Goal: Transaction & Acquisition: Purchase product/service

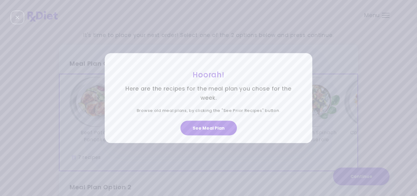
click at [325, 52] on div "Hoorah! Here are the recipes for the meal plan you chose for the week. Browse o…" at bounding box center [208, 98] width 417 height 196
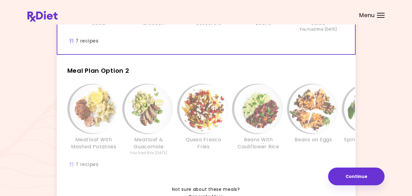
scroll to position [119, 0]
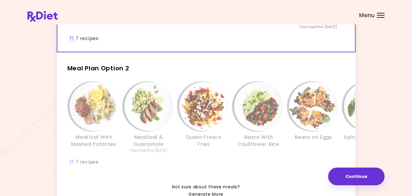
click at [109, 168] on div "Meatloaf With Mashed Potatoes Meatloaf & Guacamole You had this [DATE] Queso Fr…" at bounding box center [258, 127] width 403 height 96
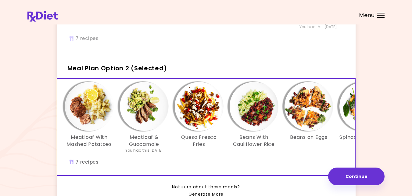
scroll to position [0, 2]
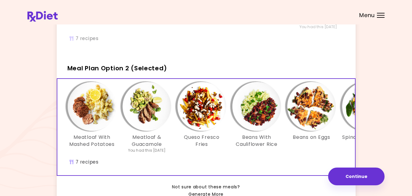
click at [82, 188] on div "Not sure about these meals? Generate More" at bounding box center [206, 187] width 299 height 22
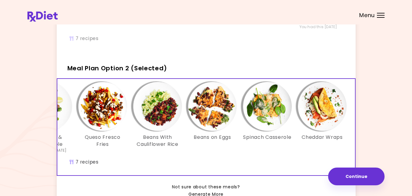
scroll to position [0, 105]
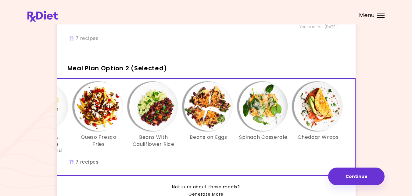
click at [374, 108] on div "It's time to place your next order! Select one of the 2 options below and press…" at bounding box center [205, 61] width 357 height 309
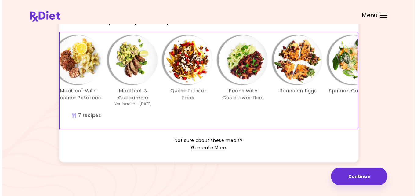
scroll to position [0, 0]
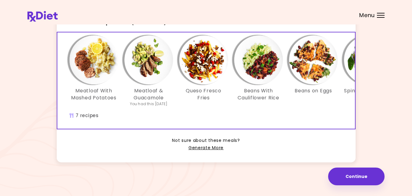
click at [205, 54] on img "Info - Queso Fresco Fries - Meal Plan Option 2 (Selected)" at bounding box center [203, 59] width 49 height 49
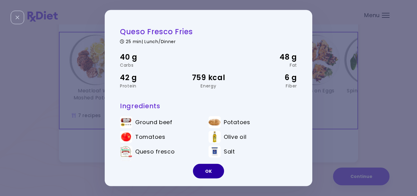
click at [205, 171] on button "OK" at bounding box center [208, 171] width 31 height 15
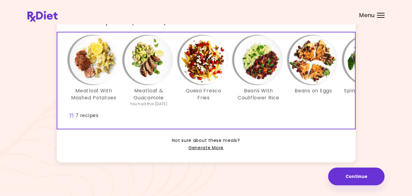
click at [254, 63] on img "Info - Beans With Cauliflower Rice - Meal Plan Option 2 (Selected)" at bounding box center [258, 59] width 49 height 49
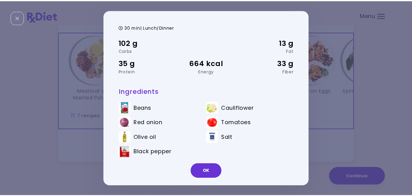
scroll to position [17, 0]
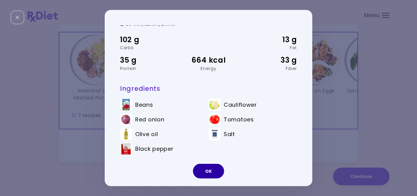
click at [208, 169] on button "OK" at bounding box center [208, 171] width 31 height 15
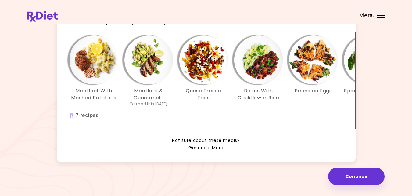
click at [192, 75] on img "Info - Queso Fresco Fries - Meal Plan Option 2 (Selected)" at bounding box center [203, 59] width 49 height 49
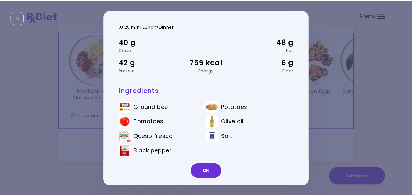
scroll to position [16, 0]
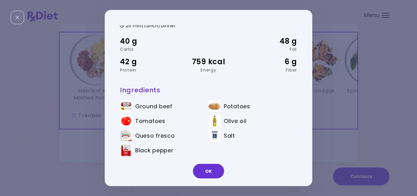
click at [335, 82] on div "Queso Fresco Fries 25 min | Lunch/Dinner 40 g Carbs 48 g Fat 42 g Protein 759 k…" at bounding box center [208, 98] width 417 height 196
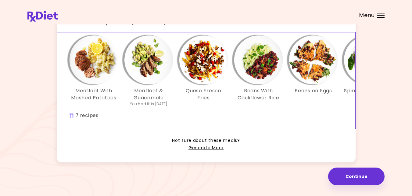
click at [87, 55] on img "Info - Meatloaf With Mashed Potatoes - Meal Plan Option 2 (Selected)" at bounding box center [94, 59] width 49 height 49
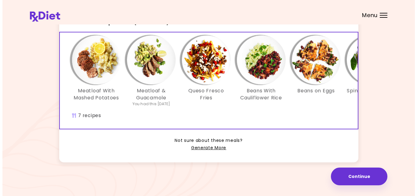
scroll to position [0, 0]
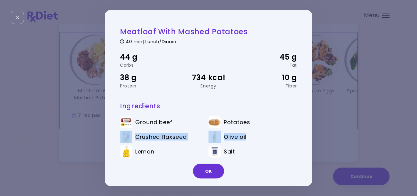
drag, startPoint x: 306, startPoint y: 118, endPoint x: 305, endPoint y: 141, distance: 23.6
click at [305, 141] on div "Meatloaf With Mashed Potatoes 40 min | Lunch/Dinner 44 g Carbs 45 g Fat 38 g Pr…" at bounding box center [209, 98] width 208 height 176
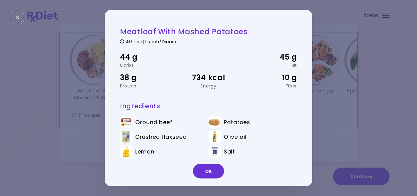
click at [331, 142] on div "Meatloaf With Mashed Potatoes 40 min | Lunch/Dinner 44 g Carbs 45 g Fat 38 g Pr…" at bounding box center [208, 98] width 417 height 196
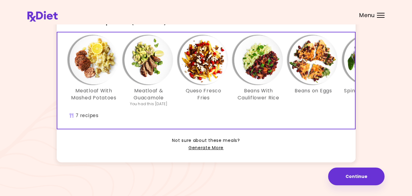
click at [94, 59] on img "Info - Meatloaf With Mashed Potatoes - Meal Plan Option 2 (Selected)" at bounding box center [94, 59] width 49 height 49
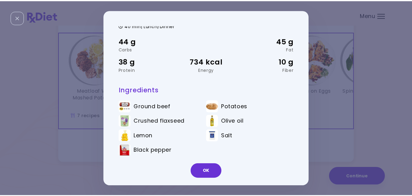
scroll to position [17, 0]
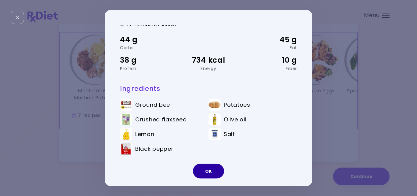
click at [205, 168] on button "OK" at bounding box center [208, 171] width 31 height 15
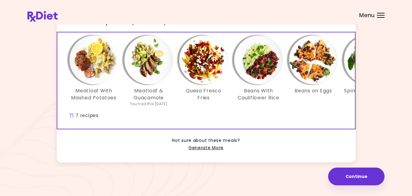
click at [309, 63] on img "Info - Beans on Eggs - Meal Plan Option 2 (Selected)" at bounding box center [313, 59] width 49 height 49
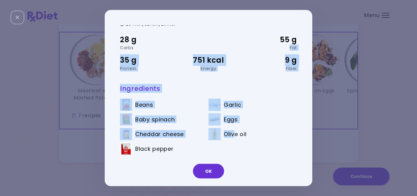
drag, startPoint x: 324, startPoint y: 136, endPoint x: 234, endPoint y: 151, distance: 91.6
click at [234, 151] on div "Beans on Eggs 20 min | Lunch/Dinner 28 g Carbs 55 g Fat 35 g Protein 751 kcal E…" at bounding box center [208, 98] width 417 height 196
click at [212, 172] on button "OK" at bounding box center [208, 171] width 31 height 15
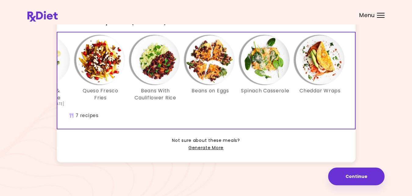
scroll to position [0, 104]
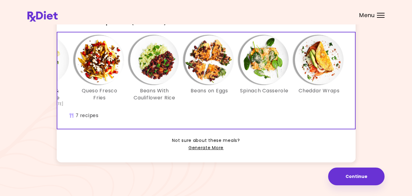
click at [315, 59] on img "Info - Cheddar Wraps - Meal Plan Option 2 (Selected)" at bounding box center [319, 59] width 49 height 49
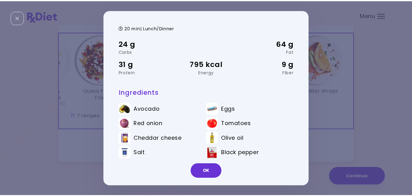
scroll to position [17, 0]
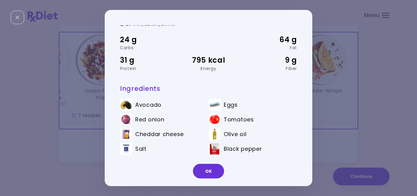
click at [355, 110] on div "Cheddar Wraps 20 min | Lunch/Dinner 24 g Carbs 64 g Fat 31 g Protein 795 kcal E…" at bounding box center [208, 98] width 417 height 196
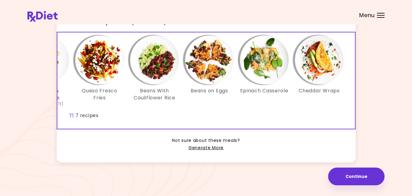
click at [323, 69] on img "Info - Cheddar Wraps - Meal Plan Option 2 (Selected)" at bounding box center [319, 59] width 49 height 49
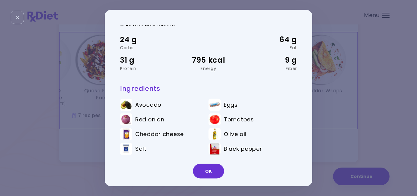
click at [353, 111] on div "Cheddar Wraps 20 min | Lunch/Dinner 24 g Carbs 64 g Fat 31 g Protein 795 kcal E…" at bounding box center [208, 98] width 417 height 196
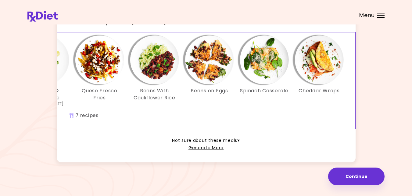
click at [266, 53] on img "Info - Spinach Casserole - Meal Plan Option 2 (Selected)" at bounding box center [264, 59] width 49 height 49
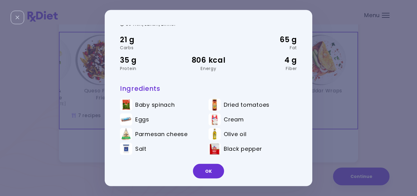
click at [318, 97] on div "Spinach Casserole 30 min | Lunch/Dinner 21 g Carbs 65 g Fat 35 g Protein 806 kc…" at bounding box center [208, 98] width 417 height 196
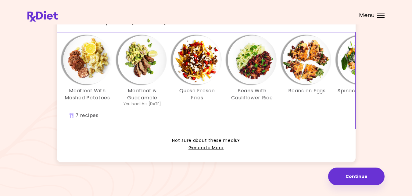
scroll to position [0, 3]
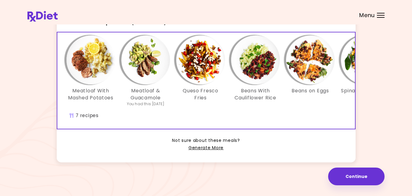
click at [263, 62] on img "Info - Beans With Cauliflower Rice - Meal Plan Option 2 (Selected)" at bounding box center [255, 59] width 49 height 49
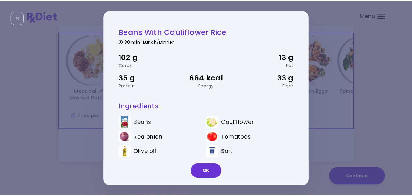
scroll to position [17, 0]
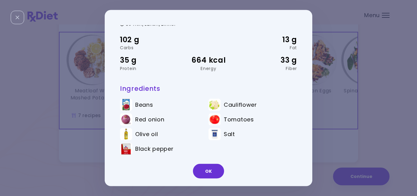
click at [382, 121] on div "Beans With Cauliflower Rice 30 min | Lunch/Dinner 102 g Carbs 13 g Fat 35 g Pro…" at bounding box center [208, 98] width 417 height 196
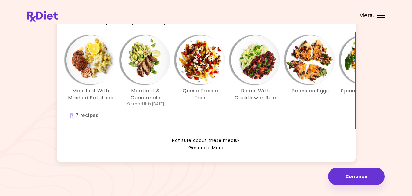
click at [211, 147] on link "Generate More" at bounding box center [206, 147] width 35 height 7
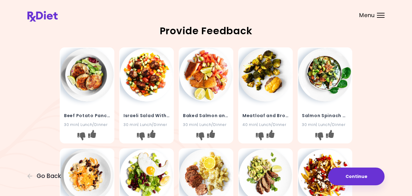
click at [41, 123] on div "Beef Potato Pancakes 30 min | Lunch/Dinner Israeli Salad With Meatballs 30 min …" at bounding box center [205, 196] width 357 height 302
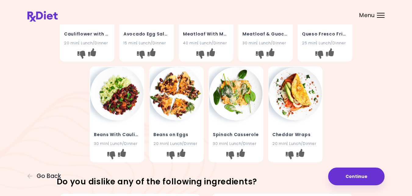
scroll to position [183, 0]
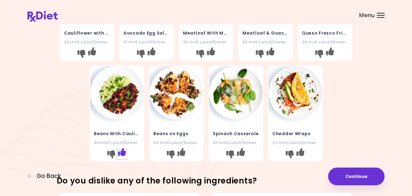
click at [122, 151] on icon "I like this recipe" at bounding box center [122, 152] width 8 height 8
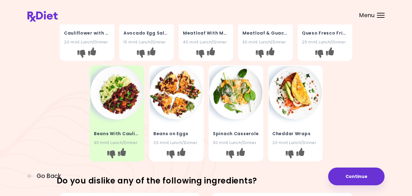
click at [175, 89] on img at bounding box center [176, 92] width 53 height 53
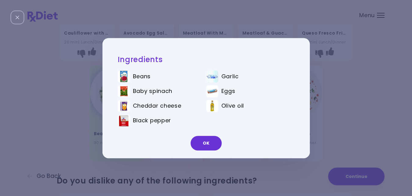
scroll to position [0, 0]
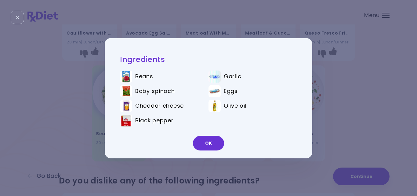
click at [71, 118] on div "Ingredients Beans Garlic Baby spinach Eggs Cheddar cheese Olive oil Black peppe…" at bounding box center [208, 98] width 417 height 196
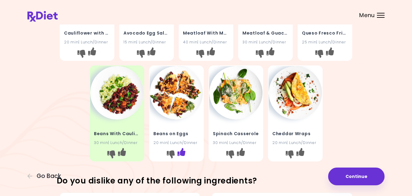
click at [182, 152] on icon "I like this recipe" at bounding box center [181, 152] width 8 height 8
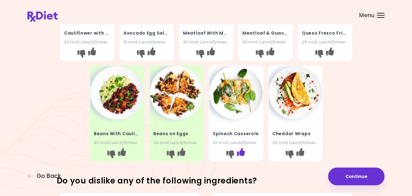
click at [240, 152] on icon "I like this recipe" at bounding box center [241, 152] width 8 height 8
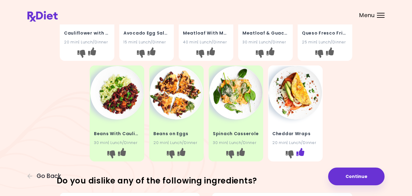
click at [301, 152] on icon "I like this recipe" at bounding box center [300, 152] width 8 height 8
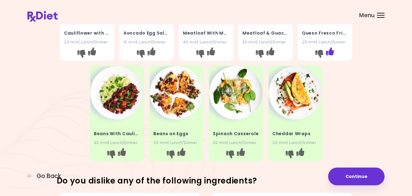
click at [331, 51] on icon "I like this recipe" at bounding box center [330, 51] width 8 height 8
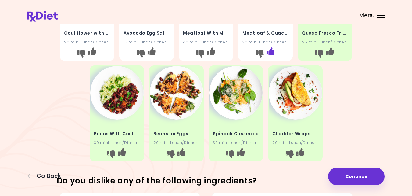
click at [271, 51] on icon "I like this recipe" at bounding box center [271, 51] width 8 height 8
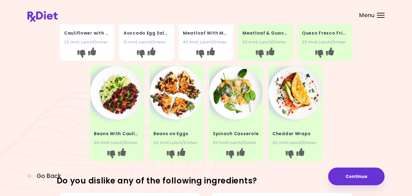
click at [28, 113] on div "Beef Potato Pancakes 30 min | Lunch/Dinner Israeli Salad With Meatballs 30 min …" at bounding box center [205, 13] width 357 height 302
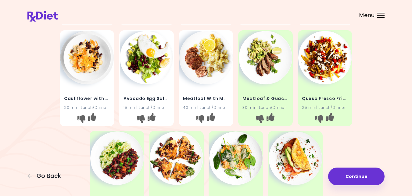
scroll to position [110, 0]
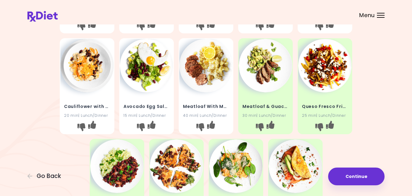
click at [142, 63] on img at bounding box center [146, 65] width 53 height 53
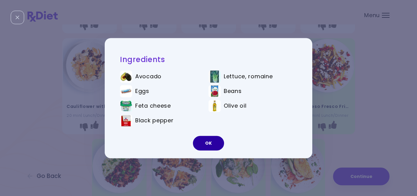
click at [202, 143] on button "OK" at bounding box center [208, 143] width 31 height 15
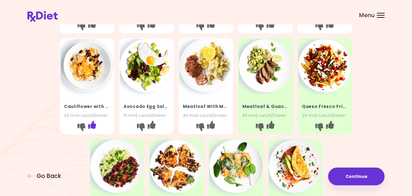
click at [92, 125] on icon "I like this recipe" at bounding box center [92, 124] width 8 height 8
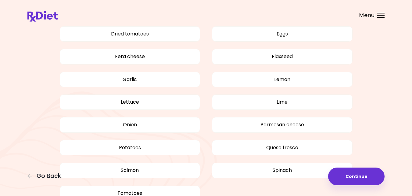
scroll to position [464, 0]
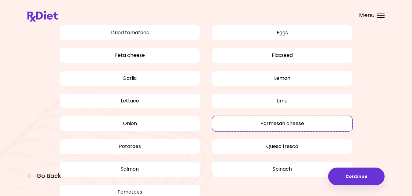
click at [291, 121] on button "Parmesan cheese" at bounding box center [282, 123] width 141 height 15
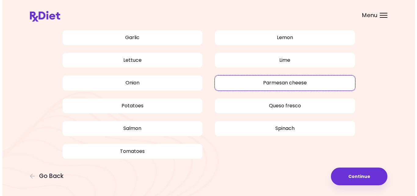
scroll to position [505, 0]
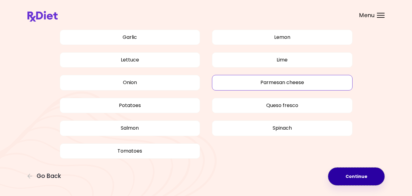
click at [357, 178] on button "Continue" at bounding box center [356, 176] width 56 height 18
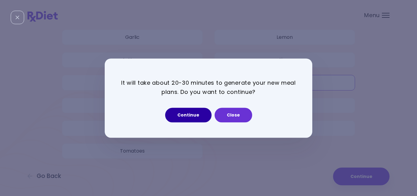
click at [187, 116] on button "Continue" at bounding box center [188, 114] width 46 height 15
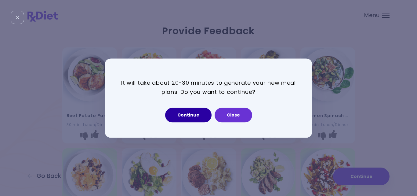
select select "*"
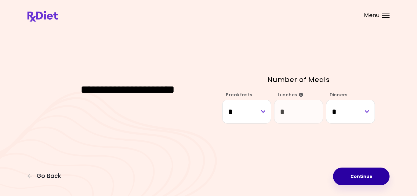
click at [353, 173] on button "Continue" at bounding box center [361, 176] width 56 height 18
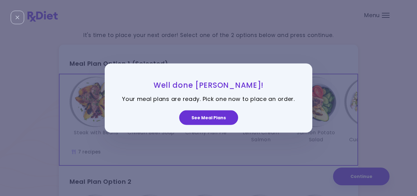
click at [353, 173] on div "Well done [PERSON_NAME]! Your meal plans are ready. Pick one now to place an or…" at bounding box center [208, 98] width 417 height 196
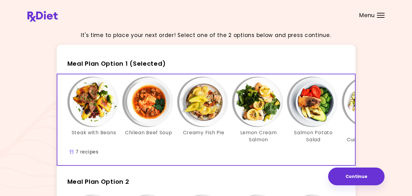
click at [386, 61] on div "It's time to place your next order! Select one of the 2 options below and press…" at bounding box center [206, 175] width 412 height 350
click at [374, 48] on div "It's time to place your next order! Select one of the 2 options below and press…" at bounding box center [205, 175] width 357 height 298
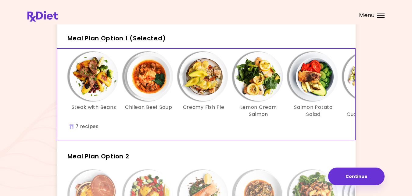
scroll to position [37, 0]
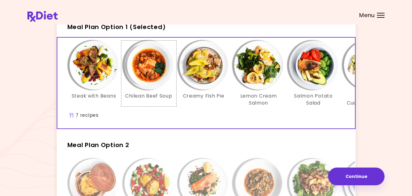
click at [142, 63] on img "Info - Chilean Beef Soup - Meal Plan Option 1 (Selected)" at bounding box center [149, 65] width 49 height 49
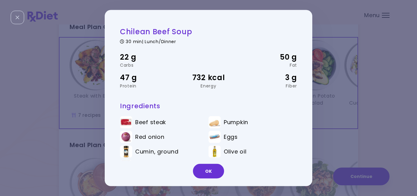
click at [328, 27] on div "Chilean Beef Soup 30 min | Lunch/Dinner 22 g Carbs 50 g Fat 47 g Protein 732 kc…" at bounding box center [208, 98] width 417 height 196
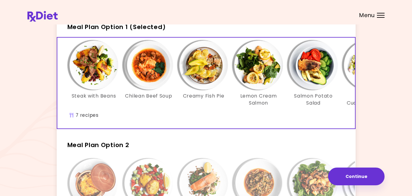
click at [203, 71] on img "Info - Creamy Fish Pie - Meal Plan Option 1 (Selected)" at bounding box center [203, 65] width 49 height 49
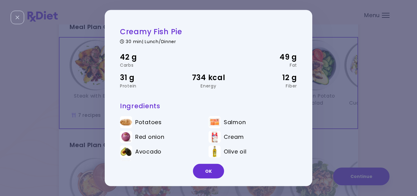
click at [362, 89] on div "Creamy Fish Pie 30 min | Lunch/Dinner 42 g Carbs 49 g Fat 31 g Protein 734 kcal…" at bounding box center [208, 98] width 417 height 196
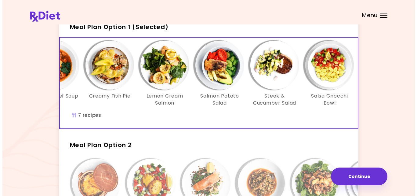
scroll to position [0, 97]
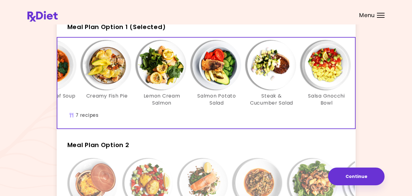
click at [160, 74] on img "Info - Lemon Cream Salmon - Meal Plan Option 1 (Selected)" at bounding box center [162, 65] width 49 height 49
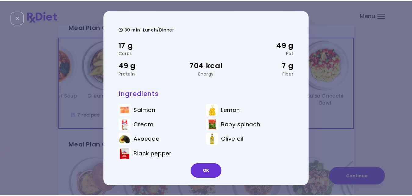
scroll to position [17, 0]
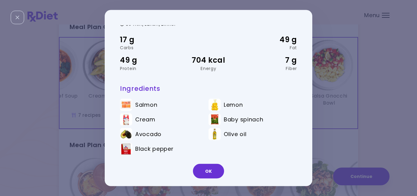
click at [362, 134] on div "Lemon Cream Salmon 30 min | Lunch/Dinner 17 g Carbs 49 g Fat 49 g Protein 704 k…" at bounding box center [208, 98] width 417 height 196
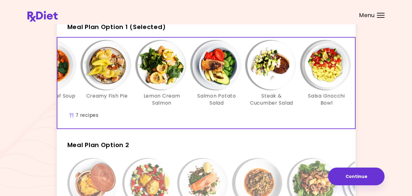
click at [271, 65] on img "Info - Steak & Cucumber Salad - Meal Plan Option 1 (Selected)" at bounding box center [272, 65] width 49 height 49
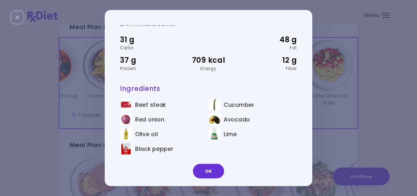
click at [367, 121] on div "Steak & Cucumber Salad 30 min | Lunch/Dinner 31 g Carbs 48 g Fat 37 g Protein 7…" at bounding box center [208, 98] width 417 height 196
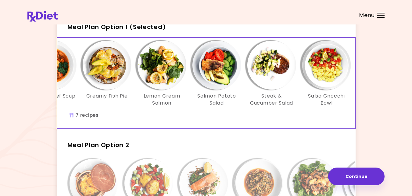
scroll to position [0, 105]
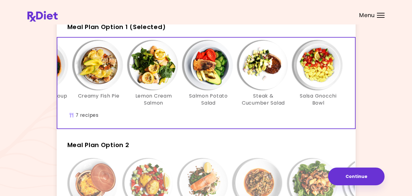
click at [312, 68] on img "Info - Salsa Gnocchi Bowl - Meal Plan Option 1 (Selected)" at bounding box center [318, 65] width 49 height 49
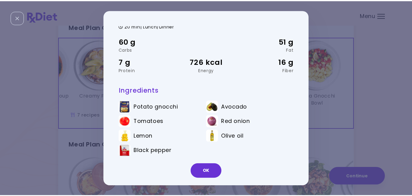
scroll to position [17, 0]
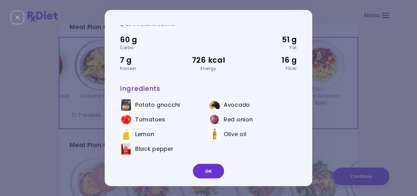
click at [348, 127] on div "Salsa Gnocchi Bowl 20 min | Lunch/Dinner 60 g Carbs 51 g Fat 7 g Protein 726 kc…" at bounding box center [208, 98] width 417 height 196
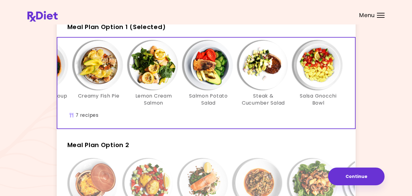
click at [380, 128] on div "It's time to place your next order! Select one of the 2 options below and press…" at bounding box center [205, 138] width 357 height 298
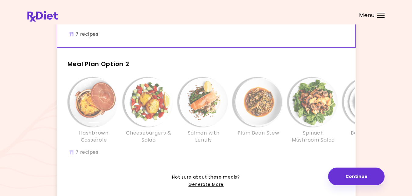
scroll to position [118, 0]
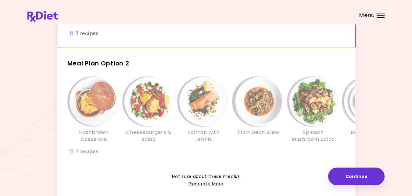
click at [94, 153] on div "Hashbrown Casserole Cheeseburgers & Salad Salmon with Lentils Plum Bean Stew Sp…" at bounding box center [258, 119] width 403 height 91
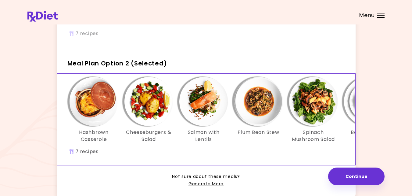
click at [87, 104] on img "Info - Hashbrown Casserole - Meal Plan Option 2 (Selected)" at bounding box center [94, 101] width 49 height 49
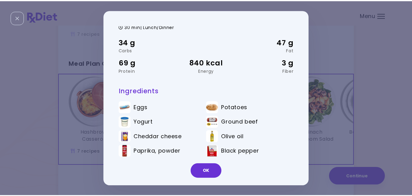
scroll to position [17, 0]
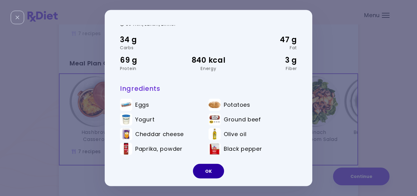
click at [208, 172] on button "OK" at bounding box center [208, 171] width 31 height 15
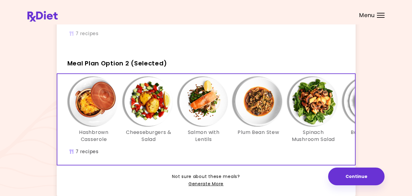
click at [148, 107] on img "Info - Cheeseburgers & Salad - Meal Plan Option 2 (Selected)" at bounding box center [149, 101] width 49 height 49
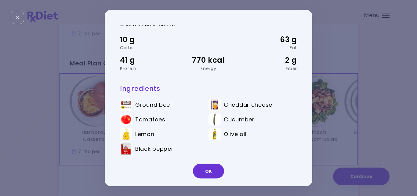
click at [359, 96] on div "Cheeseburgers & Salad 30 min | Lunch/Dinner 10 g Carbs 63 g Fat 41 g Protein 77…" at bounding box center [208, 98] width 417 height 196
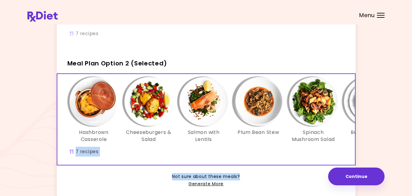
scroll to position [163, 0]
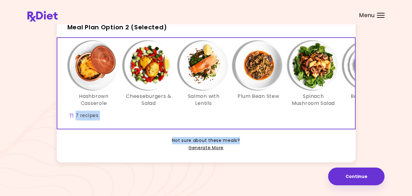
drag, startPoint x: 353, startPoint y: 141, endPoint x: 292, endPoint y: 155, distance: 62.0
click at [292, 155] on div "Meal Plan Option 1 Steak with Beans Chilean Beef Soup Creamy Fish Pie Lemon Cre…" at bounding box center [206, 25] width 299 height 271
click at [384, 105] on div "It's time to place your next order! Select one of the 2 options below and press…" at bounding box center [205, 21] width 357 height 298
click at [260, 64] on img "Info - Plum Bean Stew - Meal Plan Option 2 (Selected)" at bounding box center [258, 65] width 49 height 49
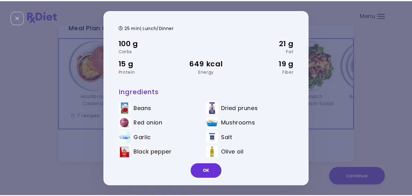
scroll to position [17, 0]
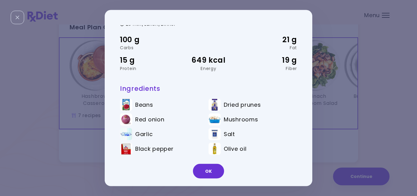
click at [353, 119] on div "Plum Bean Stew 25 min | Lunch/Dinner 100 g Carbs 21 g Fat 15 g Protein 649 kcal…" at bounding box center [208, 98] width 417 height 196
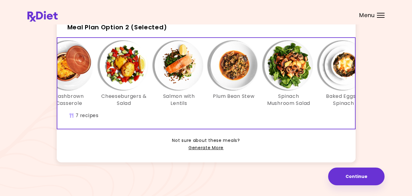
scroll to position [0, 11]
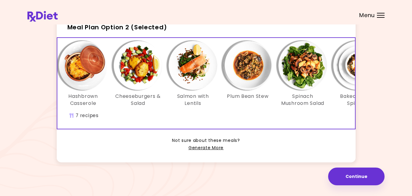
click at [213, 108] on div "Hashbrown Casserole Cheeseburgers & Salad Salmon with Lentils Plum Bean Stew Sp…" at bounding box center [248, 77] width 385 height 72
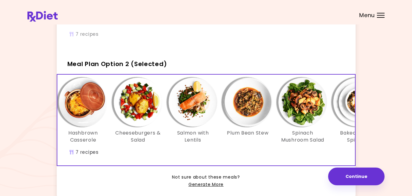
scroll to position [113, 0]
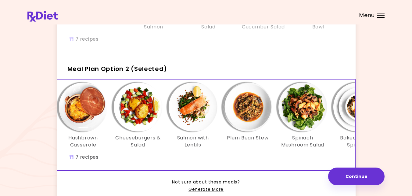
click at [111, 148] on div "Cheeseburgers & Salad" at bounding box center [138, 115] width 55 height 66
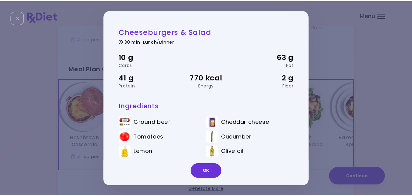
scroll to position [17, 0]
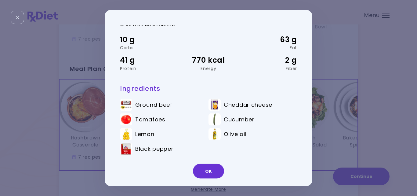
click at [379, 103] on div "Cheeseburgers & Salad 30 min | Lunch/Dinner 10 g Carbs 63 g Fat 41 g Protein 77…" at bounding box center [208, 98] width 417 height 196
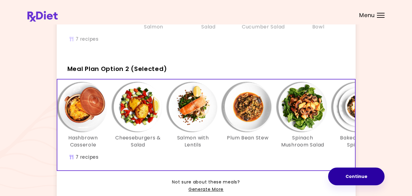
click at [337, 176] on button "Continue" at bounding box center [356, 176] width 56 height 18
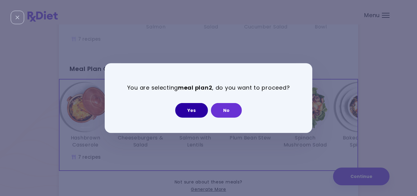
click at [195, 110] on button "Yes" at bounding box center [191, 110] width 33 height 15
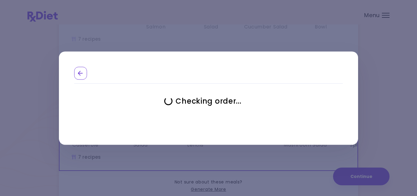
select select "**********"
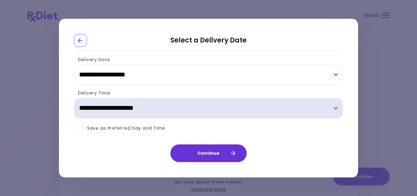
click at [336, 108] on select "**********" at bounding box center [208, 108] width 269 height 20
select select "*"
click at [74, 98] on select "**********" at bounding box center [208, 108] width 269 height 20
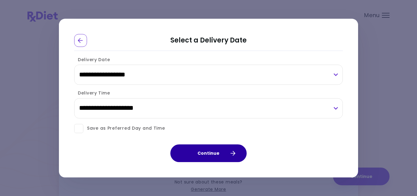
click at [205, 152] on button "Continue" at bounding box center [208, 153] width 76 height 18
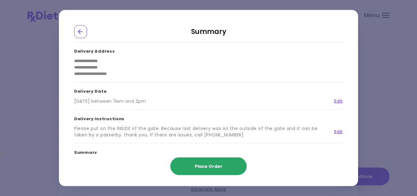
click at [206, 166] on span "Place Order" at bounding box center [209, 166] width 28 height 6
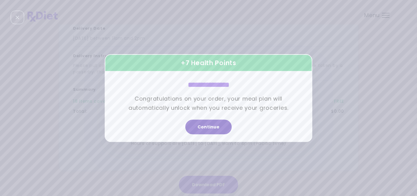
click at [209, 126] on button "Continue" at bounding box center [208, 126] width 46 height 15
